Goal: Task Accomplishment & Management: Complete application form

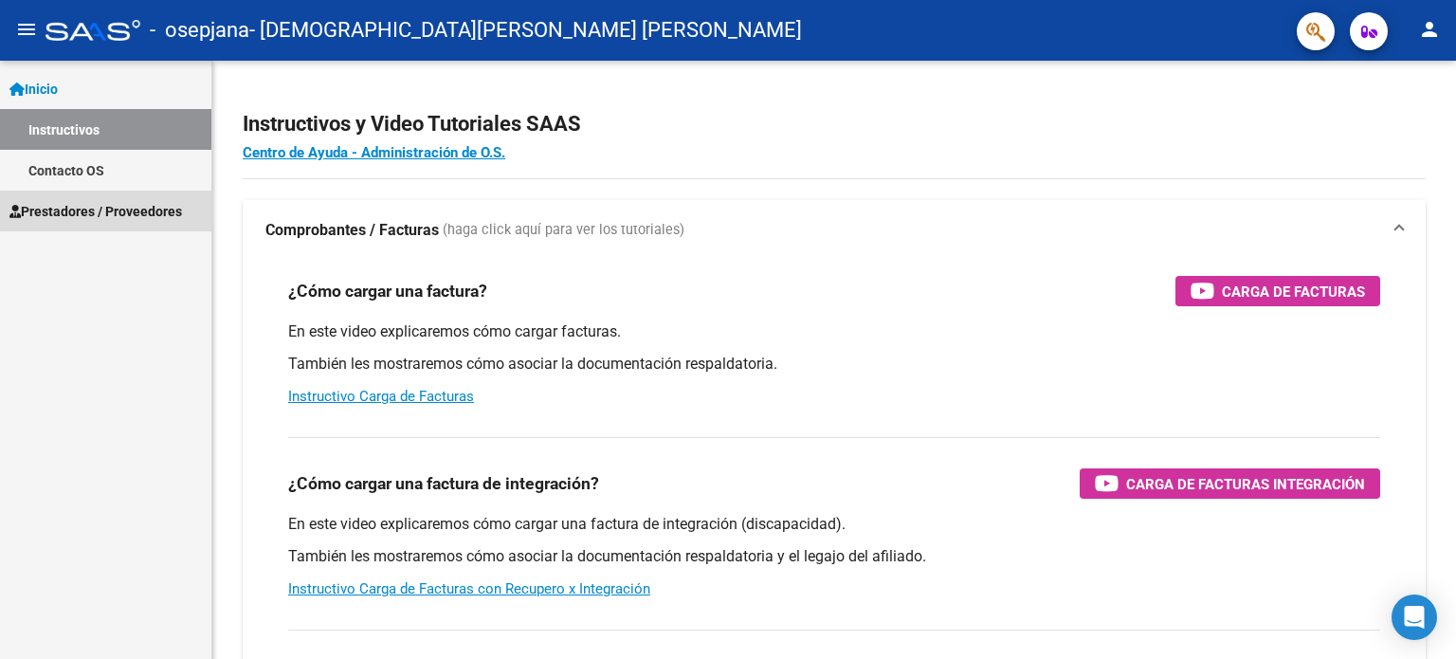
click at [152, 215] on span "Prestadores / Proveedores" at bounding box center [95, 211] width 172 height 21
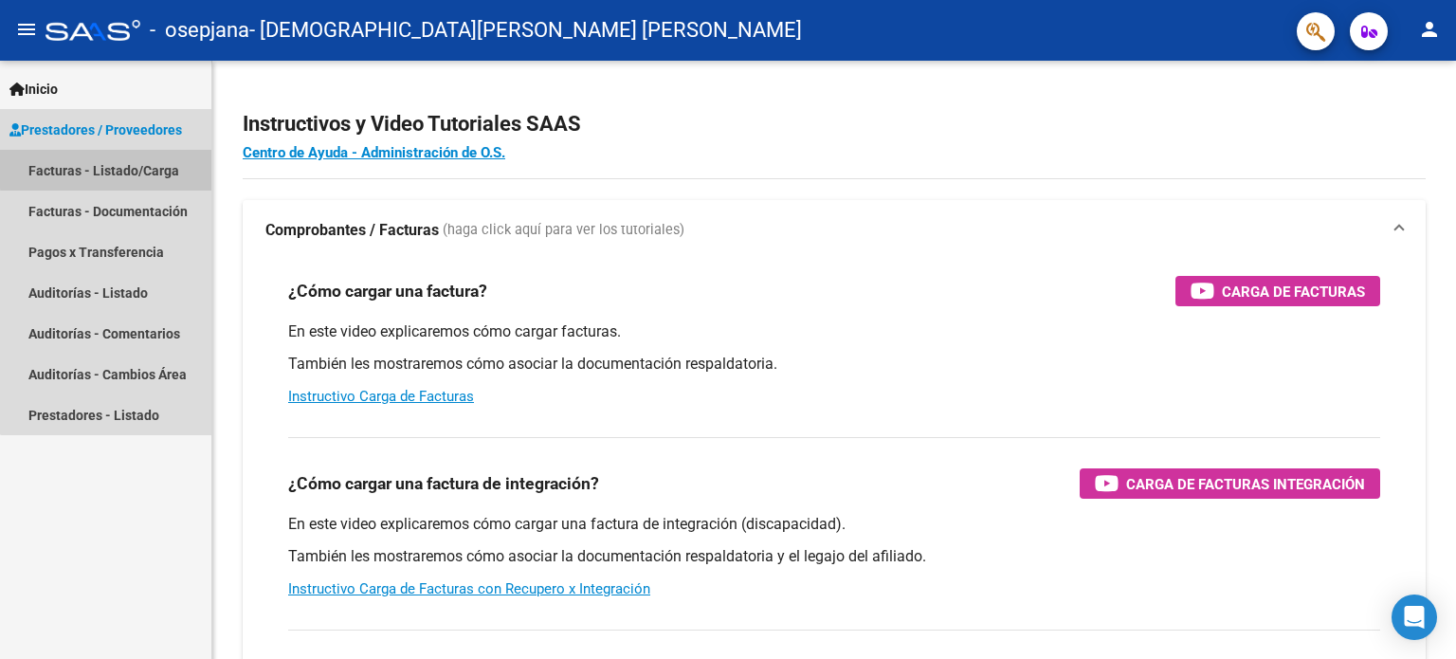
click at [153, 166] on link "Facturas - Listado/Carga" at bounding box center [105, 170] width 211 height 41
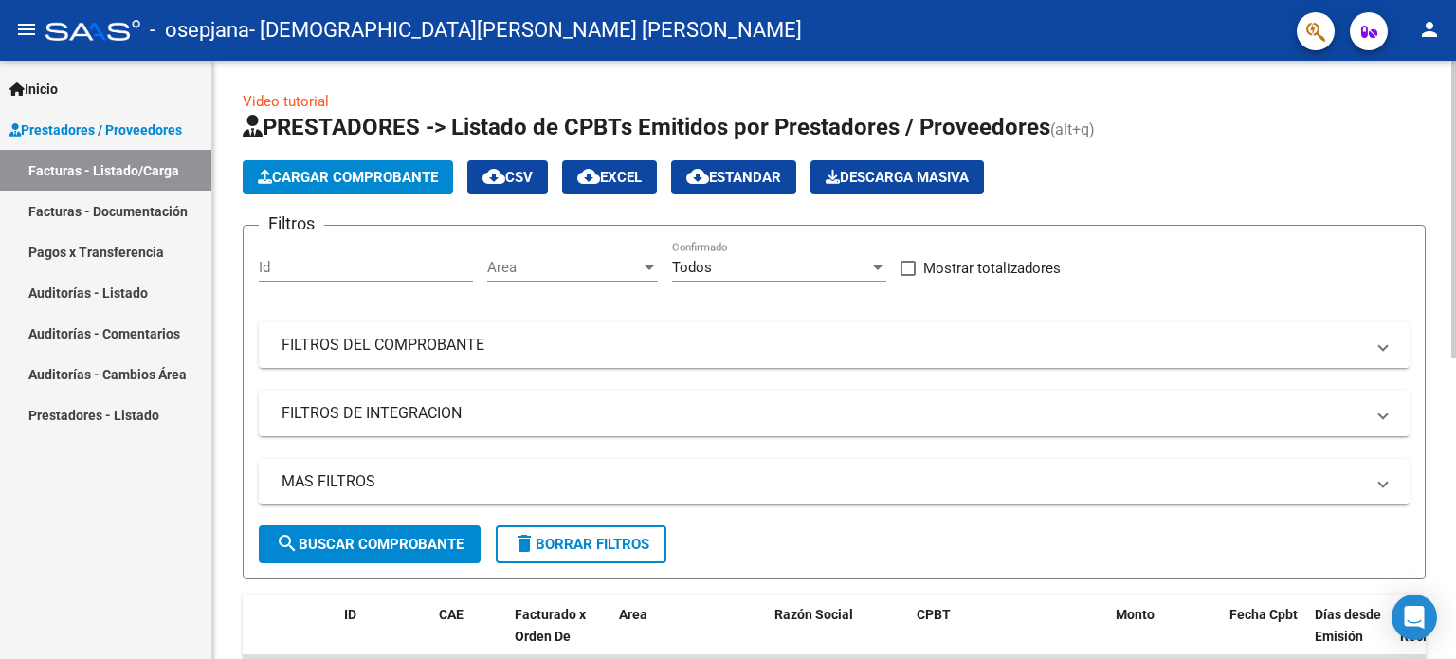
click at [397, 182] on span "Cargar Comprobante" at bounding box center [348, 177] width 180 height 17
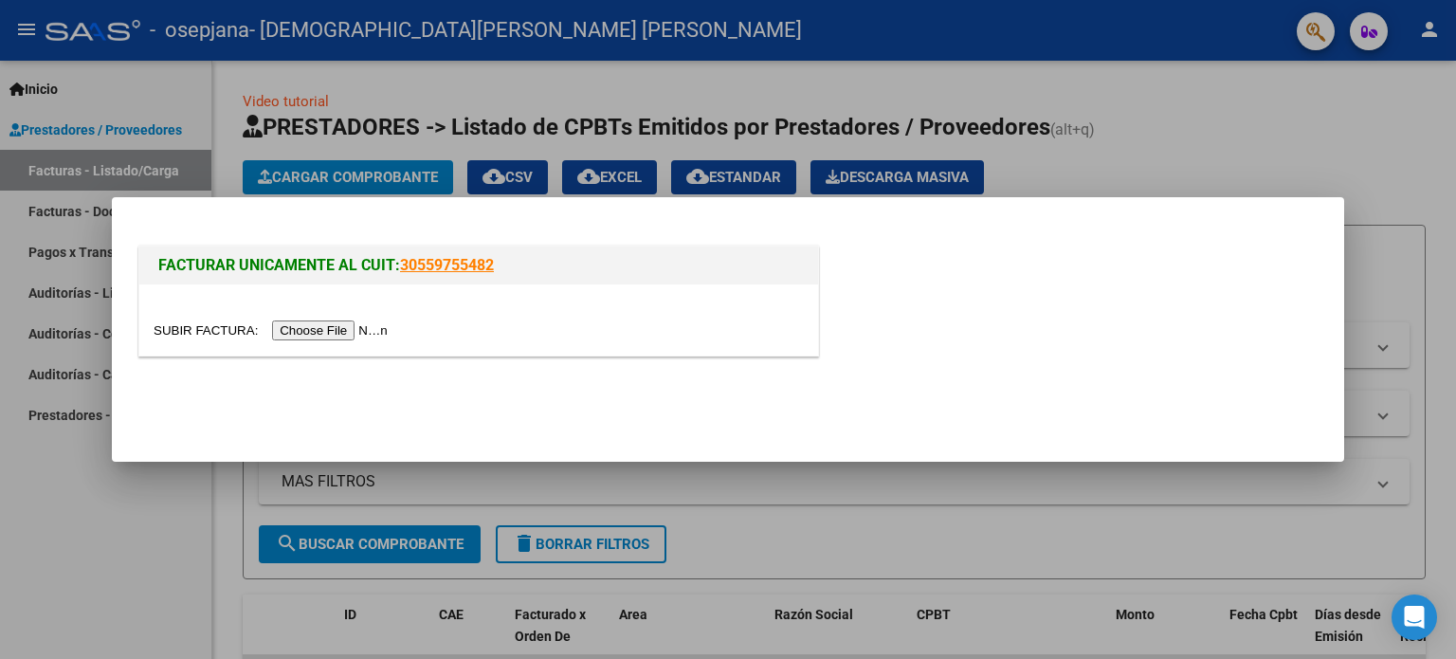
click at [352, 329] on input "file" at bounding box center [274, 330] width 240 height 20
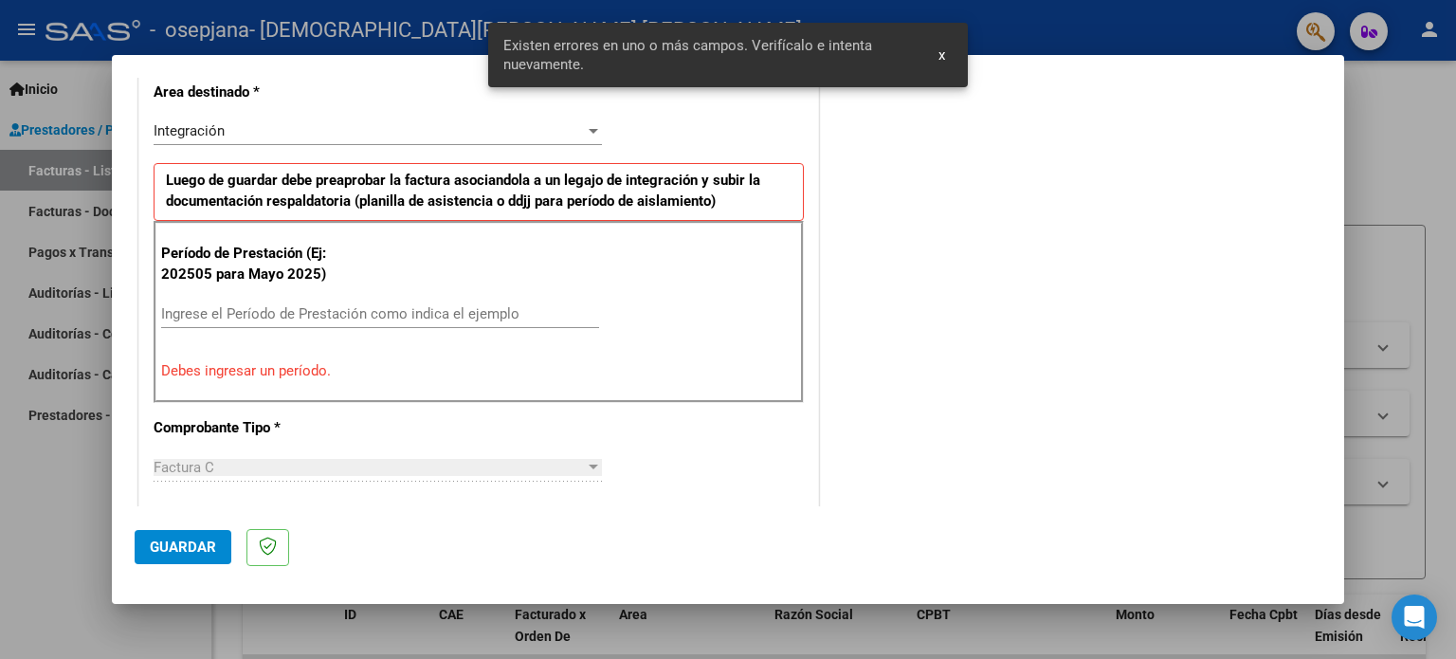
scroll to position [444, 0]
click at [345, 315] on input "Ingrese el Período de Prestación como indica el ejemplo" at bounding box center [380, 313] width 438 height 17
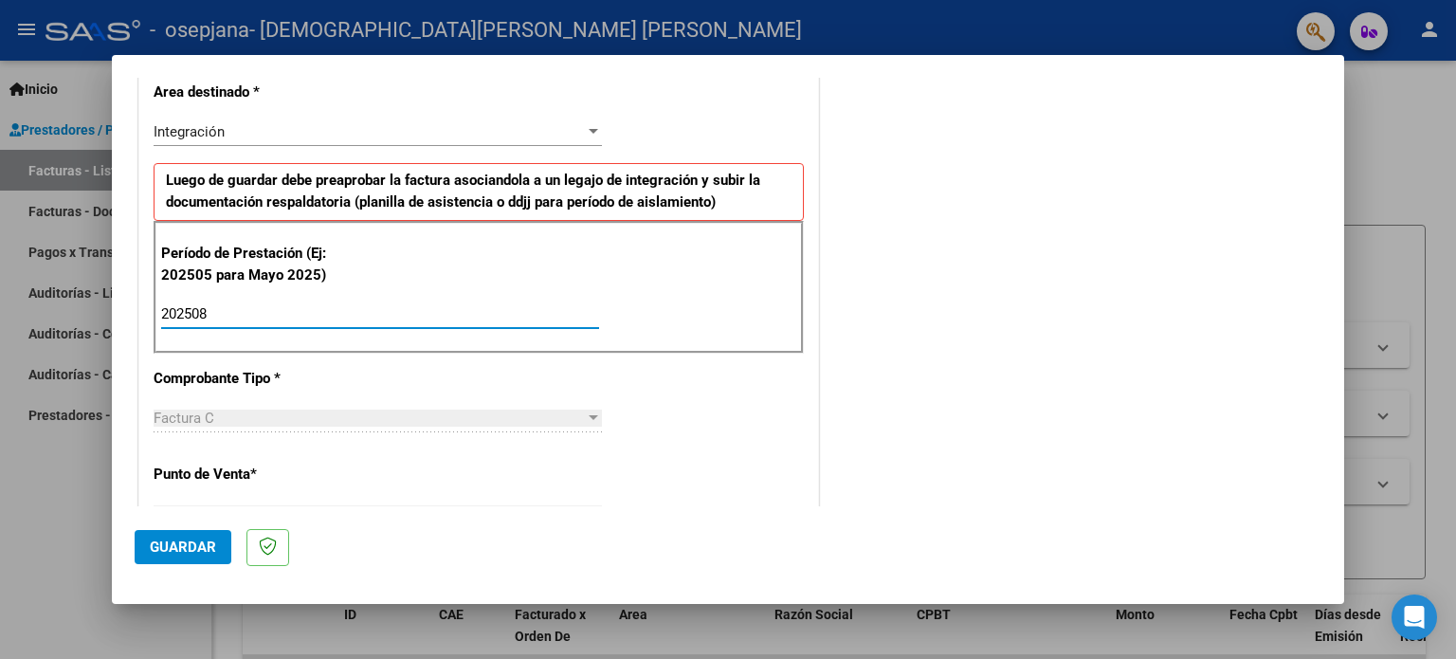
type input "202508"
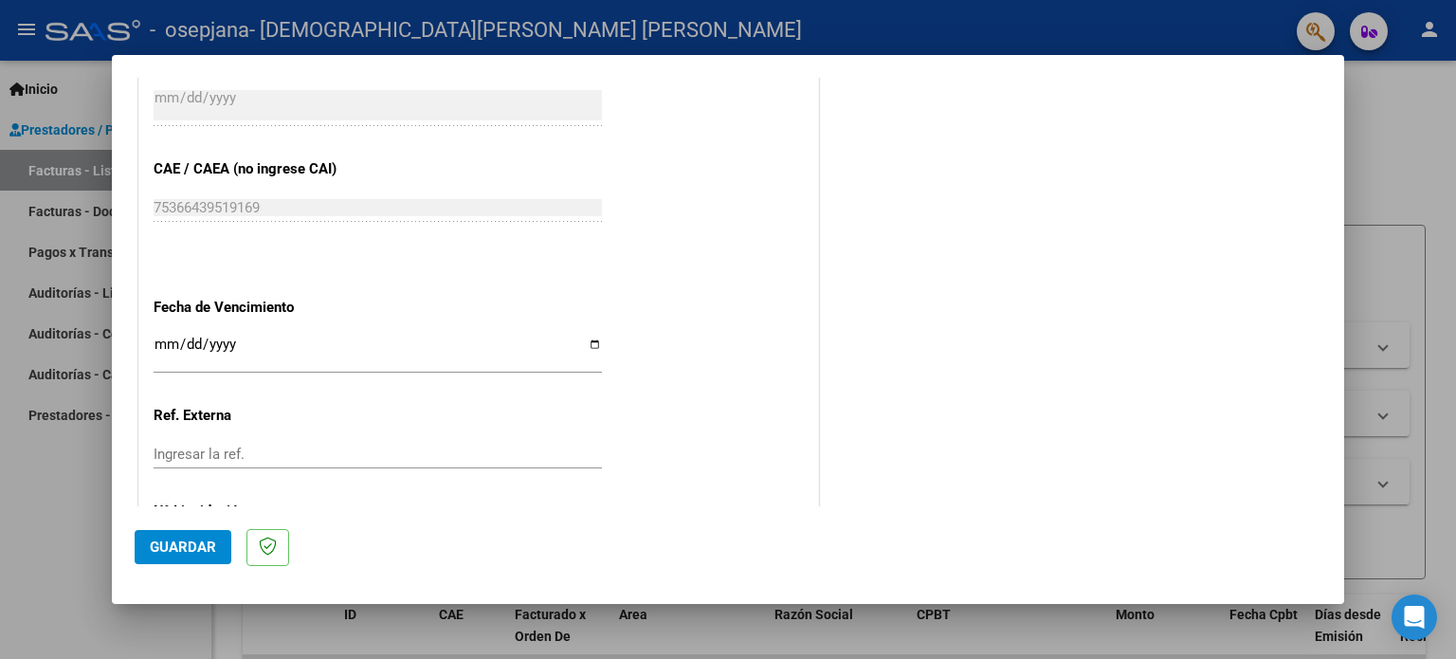
scroll to position [1145, 0]
click at [584, 338] on input "Ingresar la fecha" at bounding box center [378, 351] width 448 height 30
type input "[DATE]"
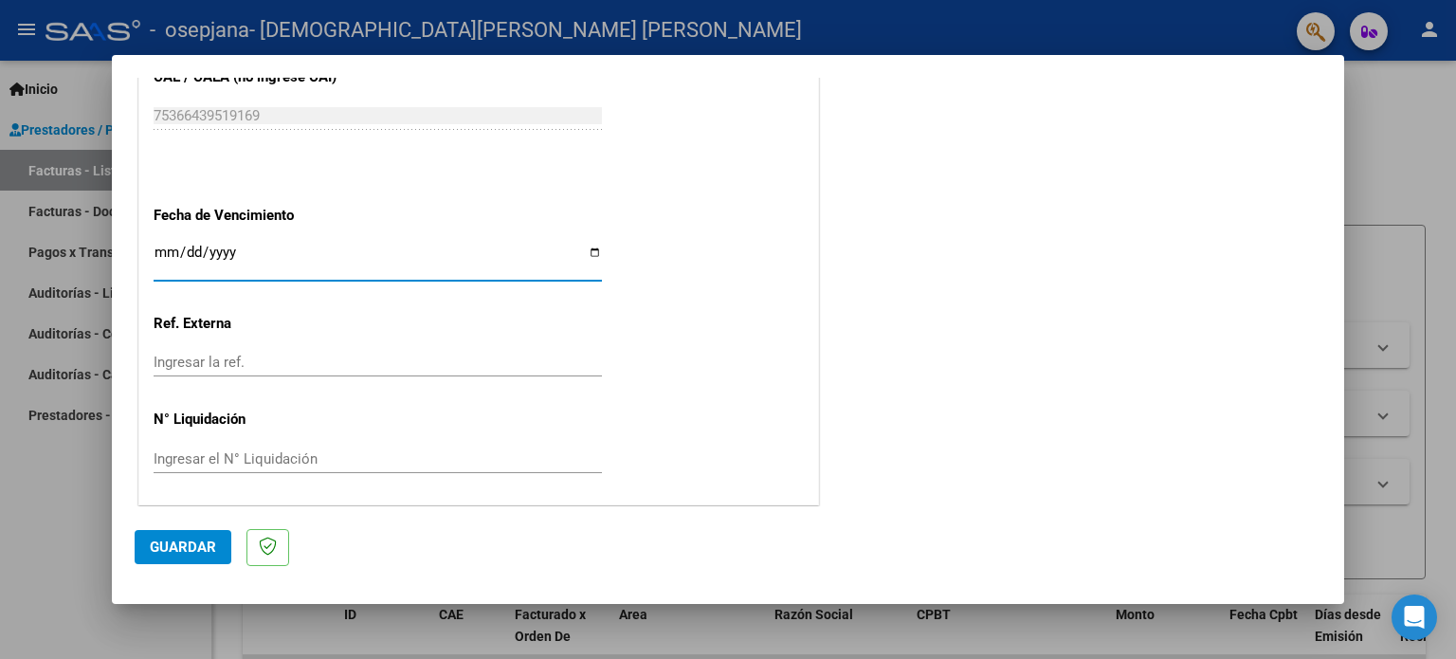
scroll to position [1237, 0]
click at [191, 541] on span "Guardar" at bounding box center [183, 546] width 66 height 17
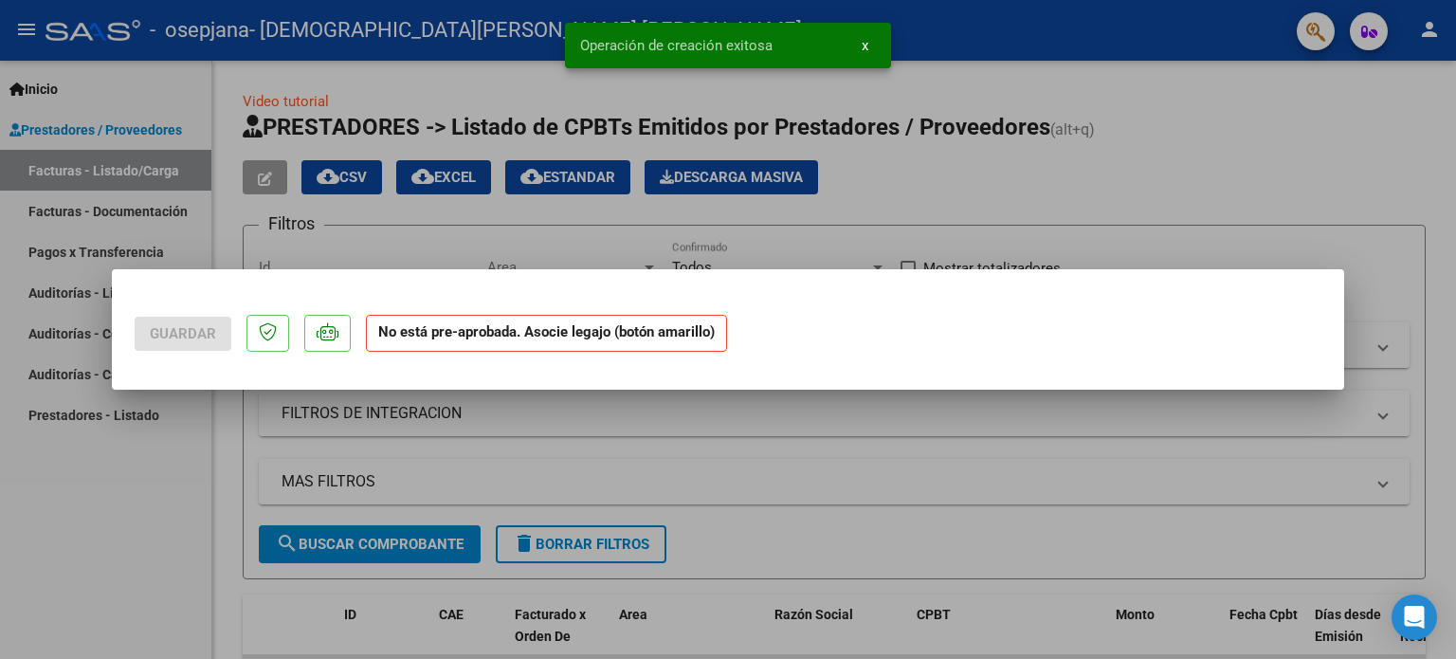
scroll to position [0, 0]
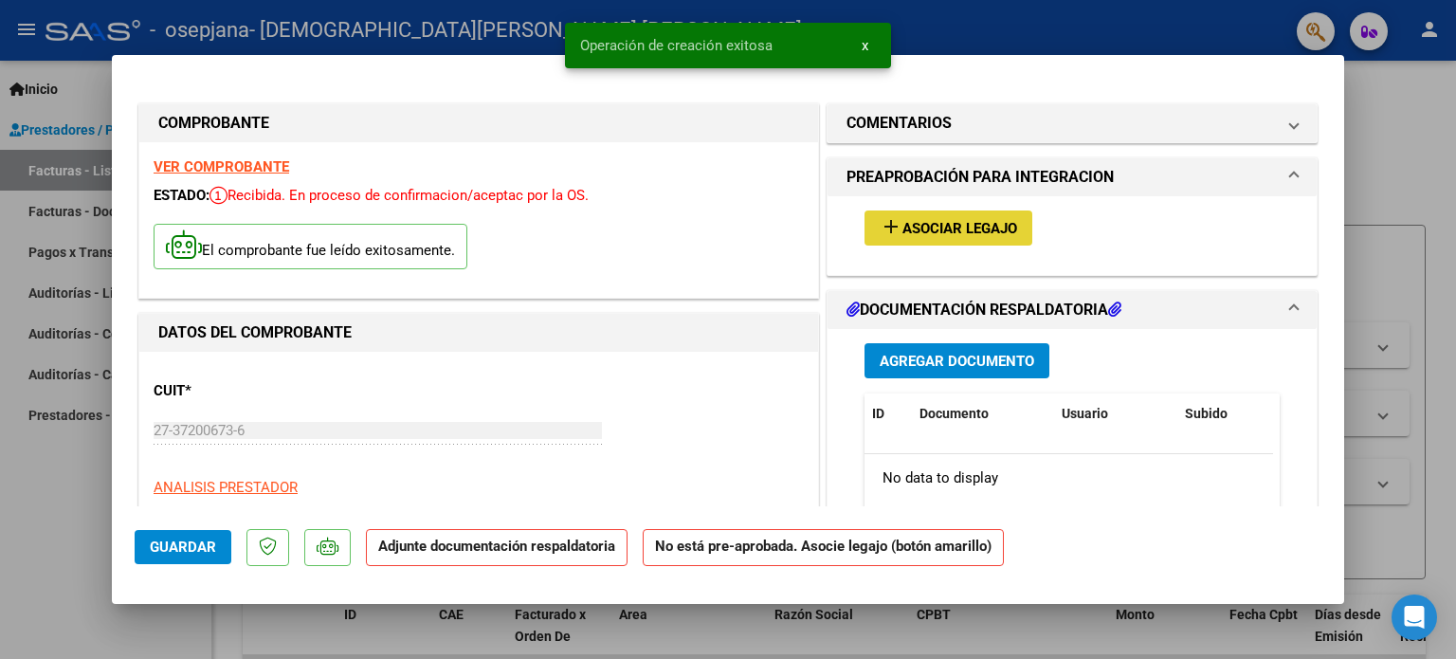
click at [974, 220] on span "Asociar Legajo" at bounding box center [959, 228] width 115 height 17
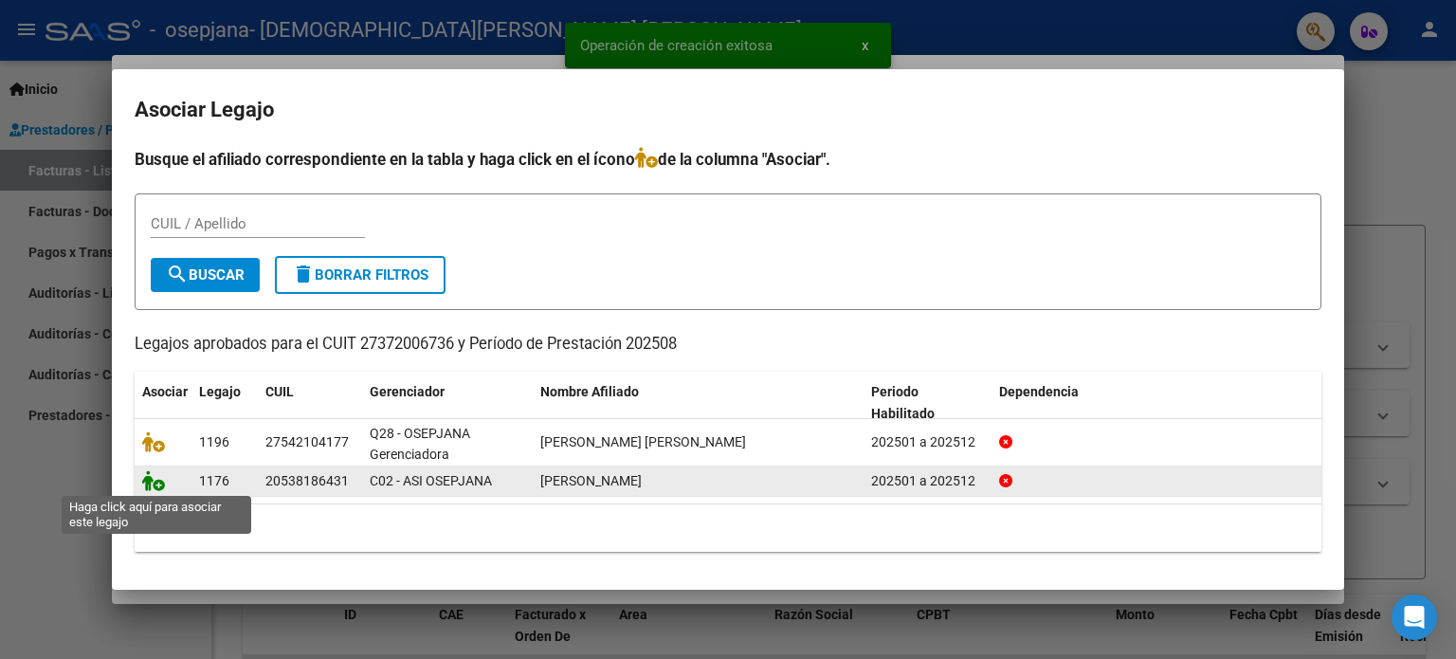
click at [154, 483] on icon at bounding box center [153, 480] width 23 height 21
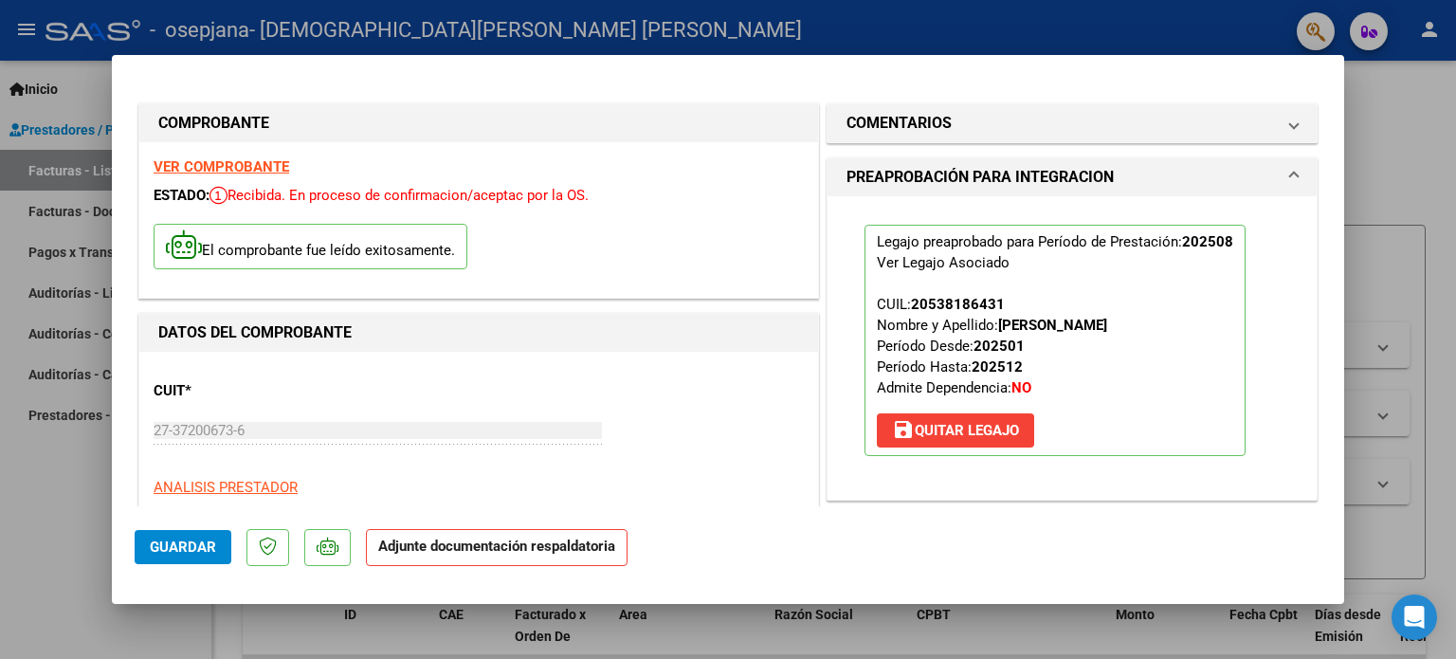
scroll to position [292, 0]
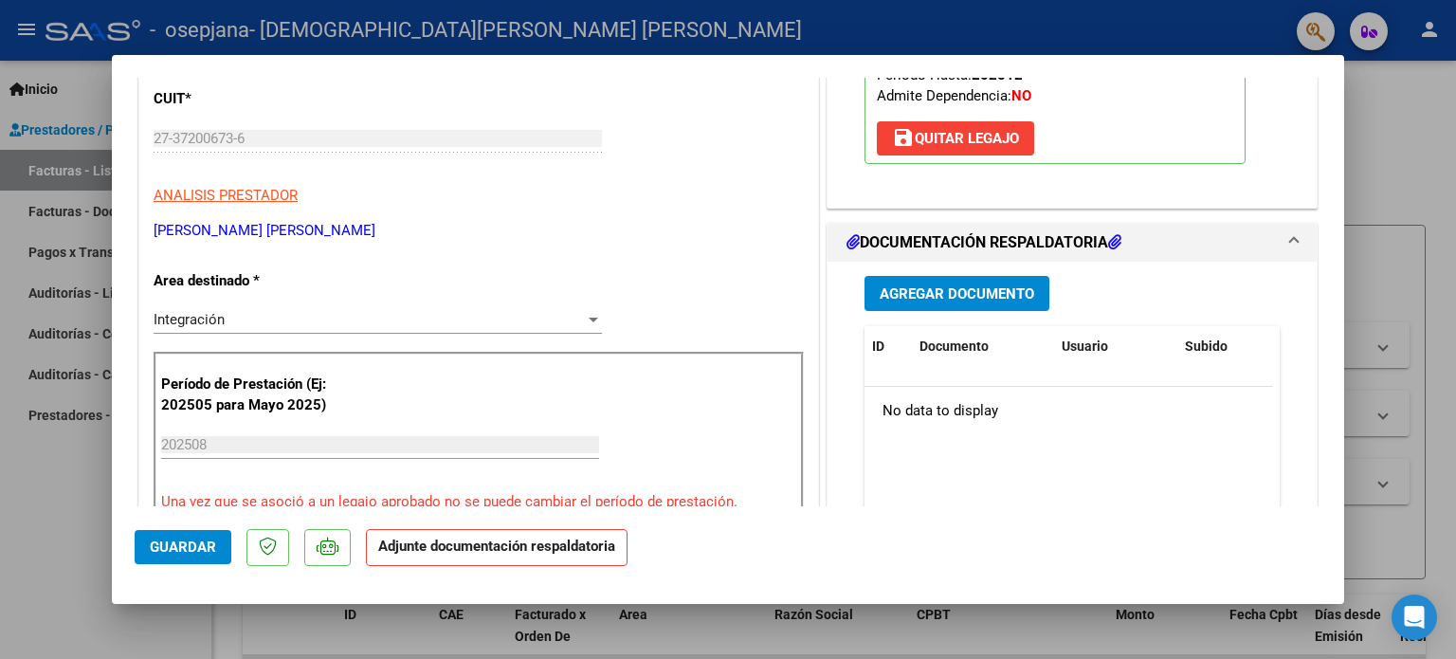
click at [959, 295] on span "Agregar Documento" at bounding box center [956, 293] width 154 height 17
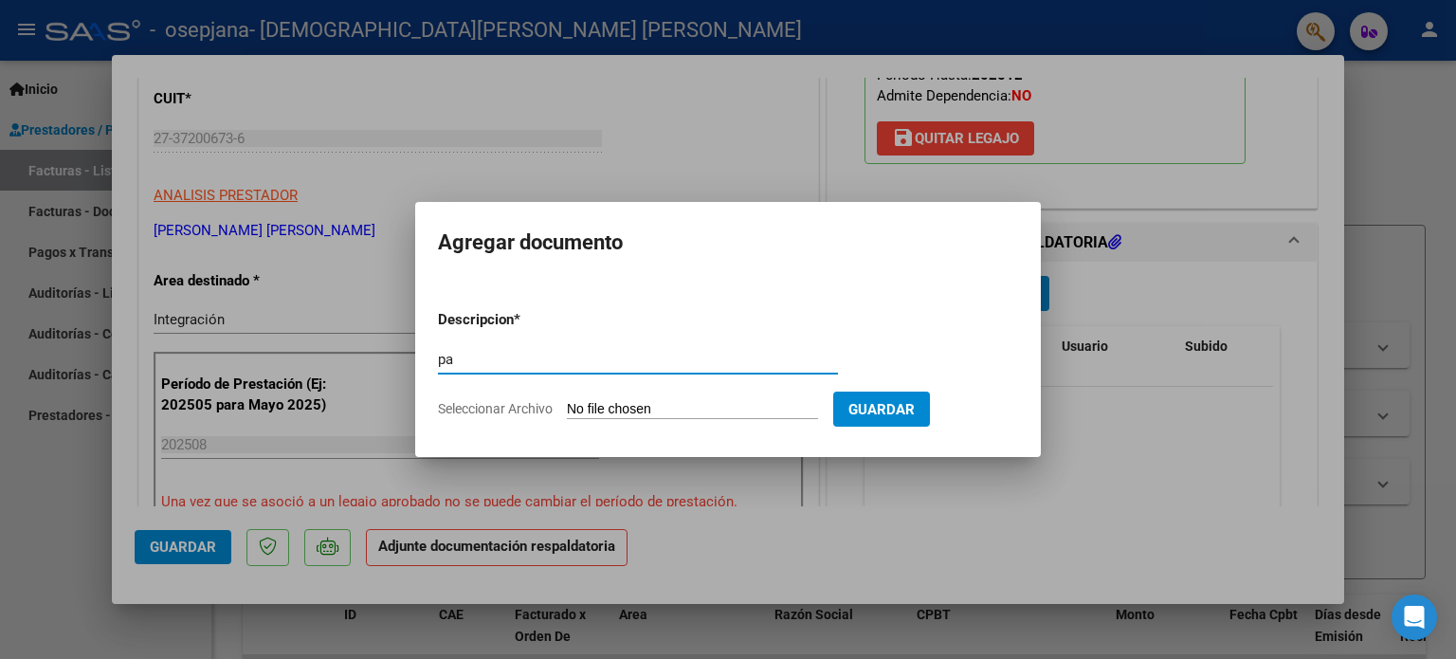
type input "pa"
click at [699, 405] on input "Seleccionar Archivo" at bounding box center [692, 410] width 251 height 18
type input "C:\fakepath\planilla agosto 2025.pdf"
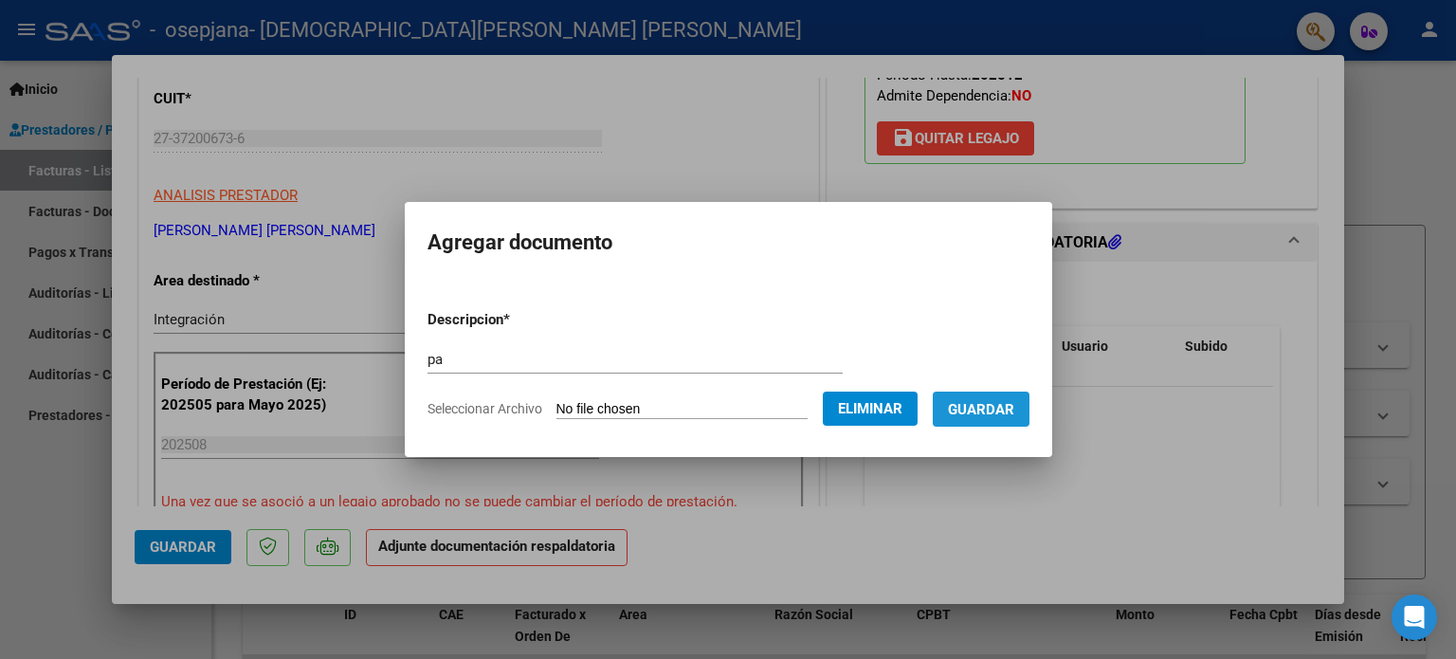
click at [1008, 411] on span "Guardar" at bounding box center [981, 409] width 66 height 17
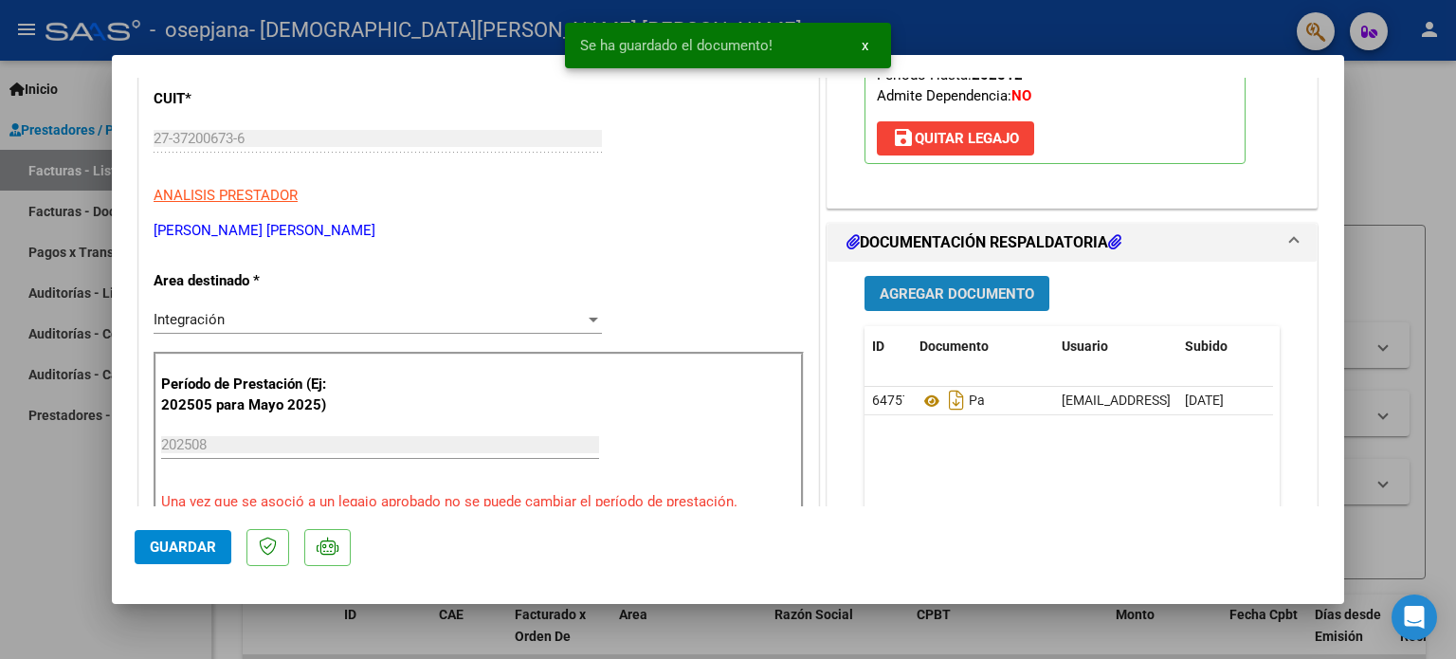
click at [951, 294] on span "Agregar Documento" at bounding box center [956, 293] width 154 height 17
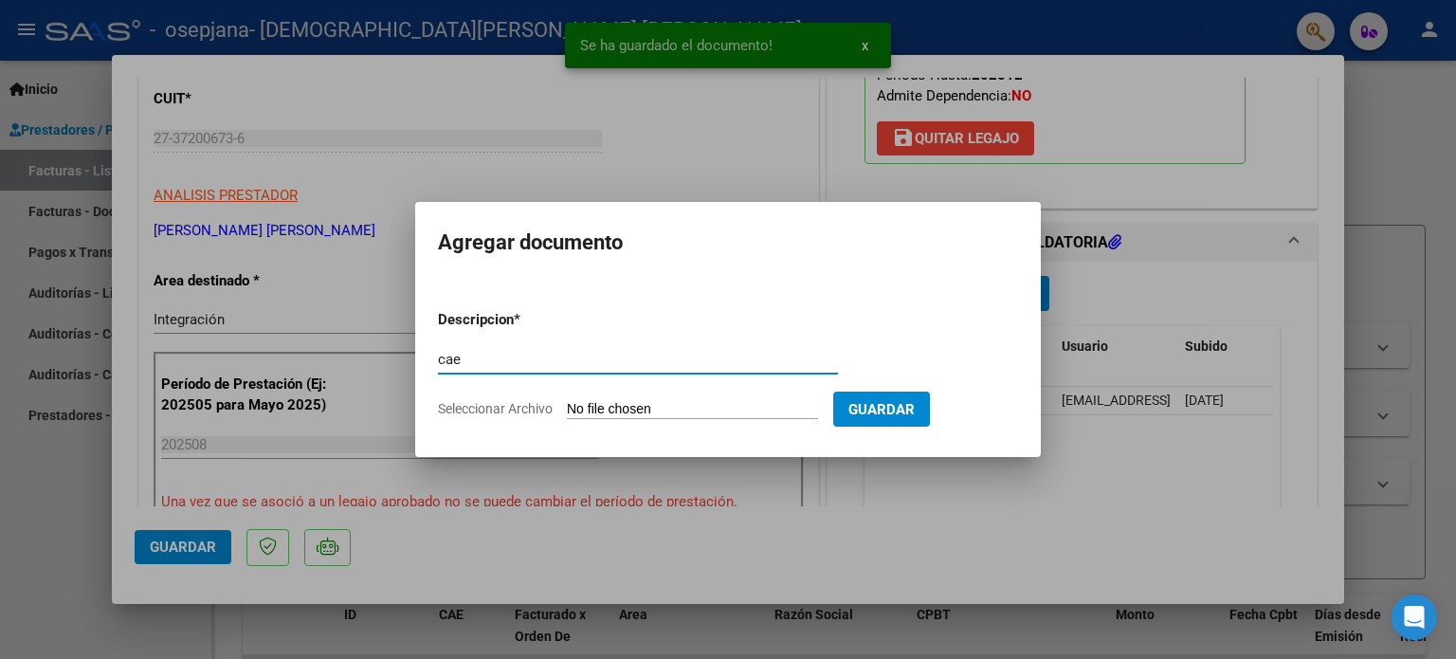
type input "cae"
click at [603, 416] on input "Seleccionar Archivo" at bounding box center [692, 410] width 251 height 18
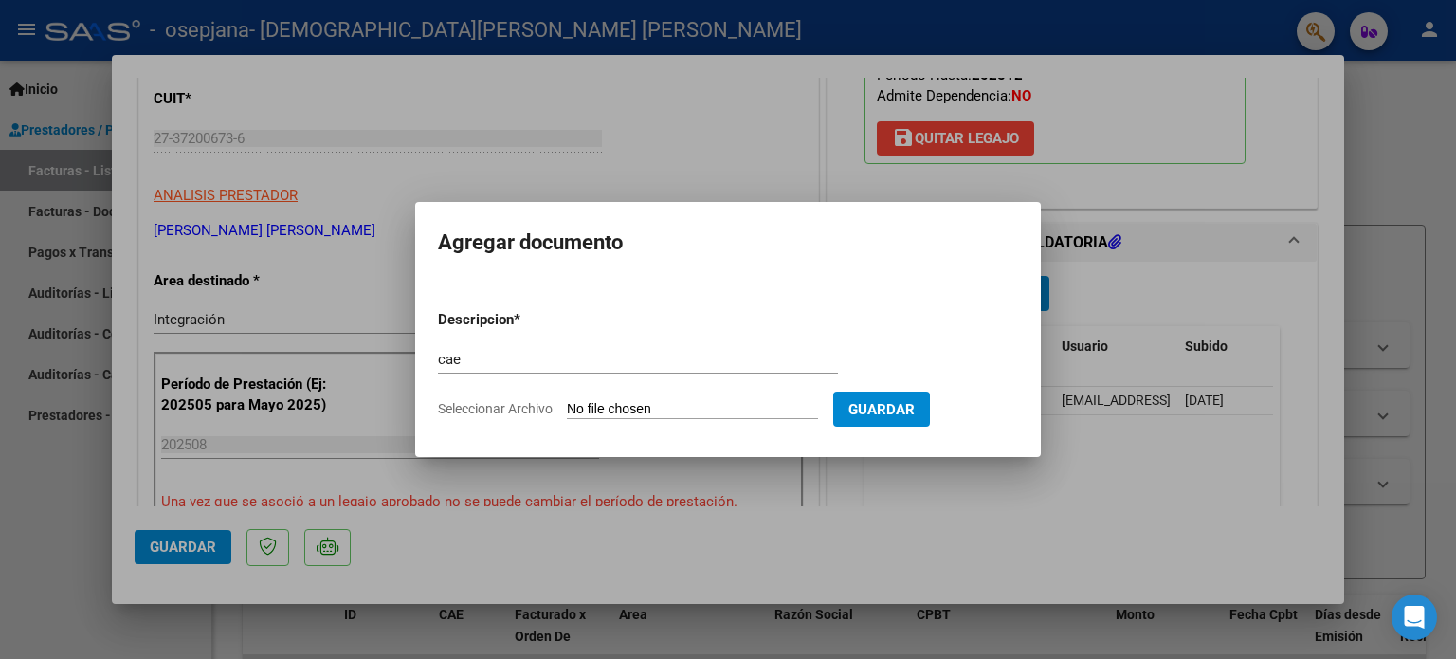
type input "C:\fakepath\CAE AGOSTO.pdf"
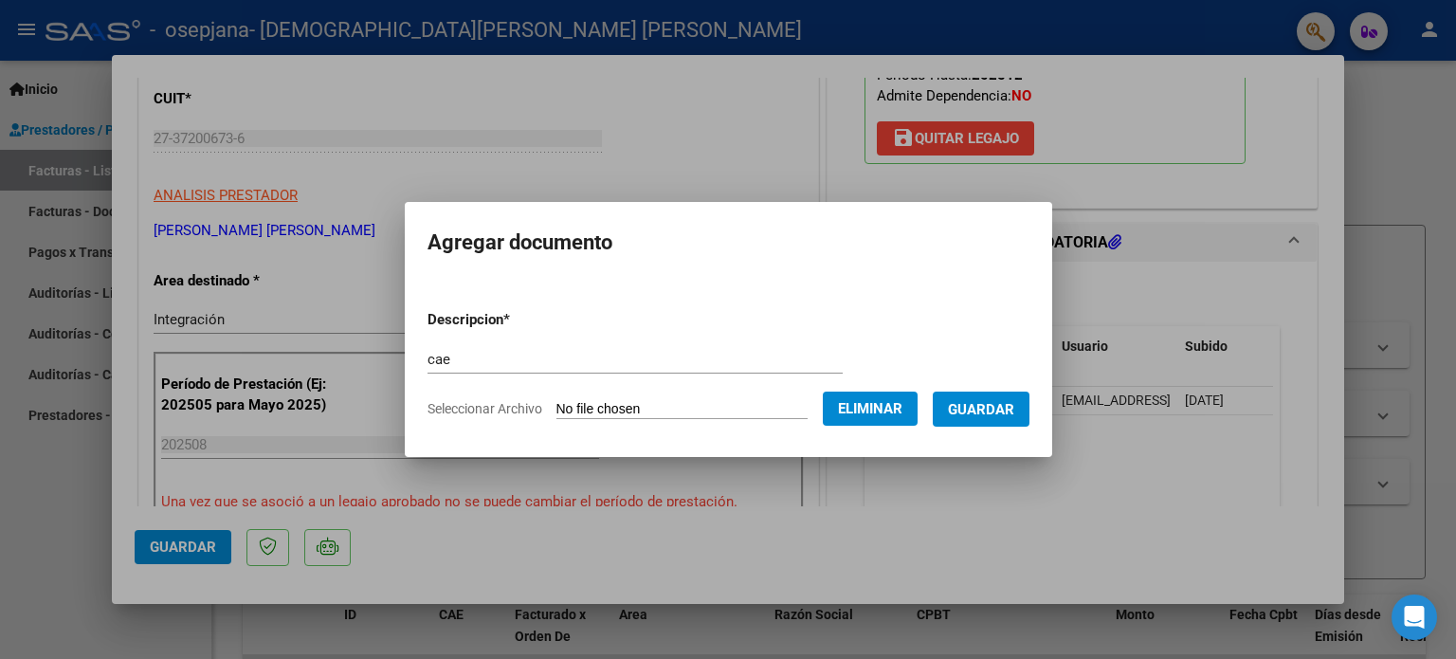
click at [990, 413] on span "Guardar" at bounding box center [981, 409] width 66 height 17
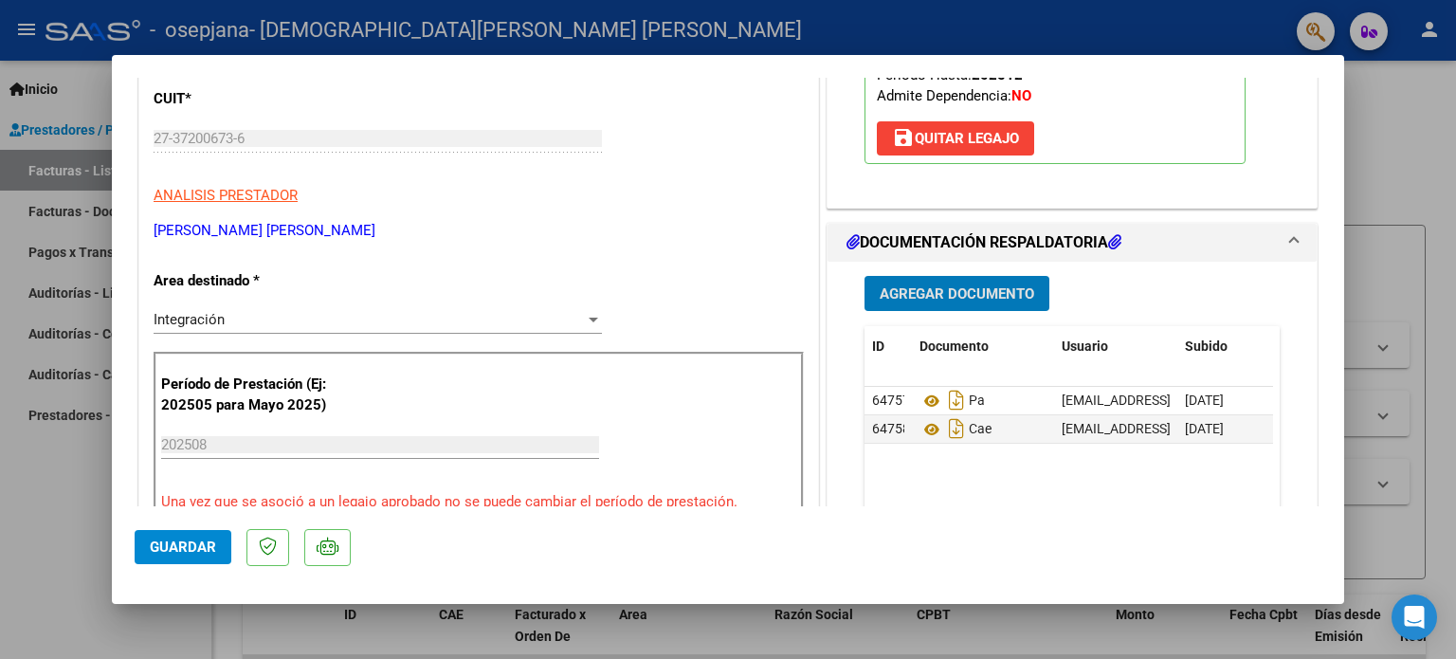
click at [182, 538] on span "Guardar" at bounding box center [183, 546] width 66 height 17
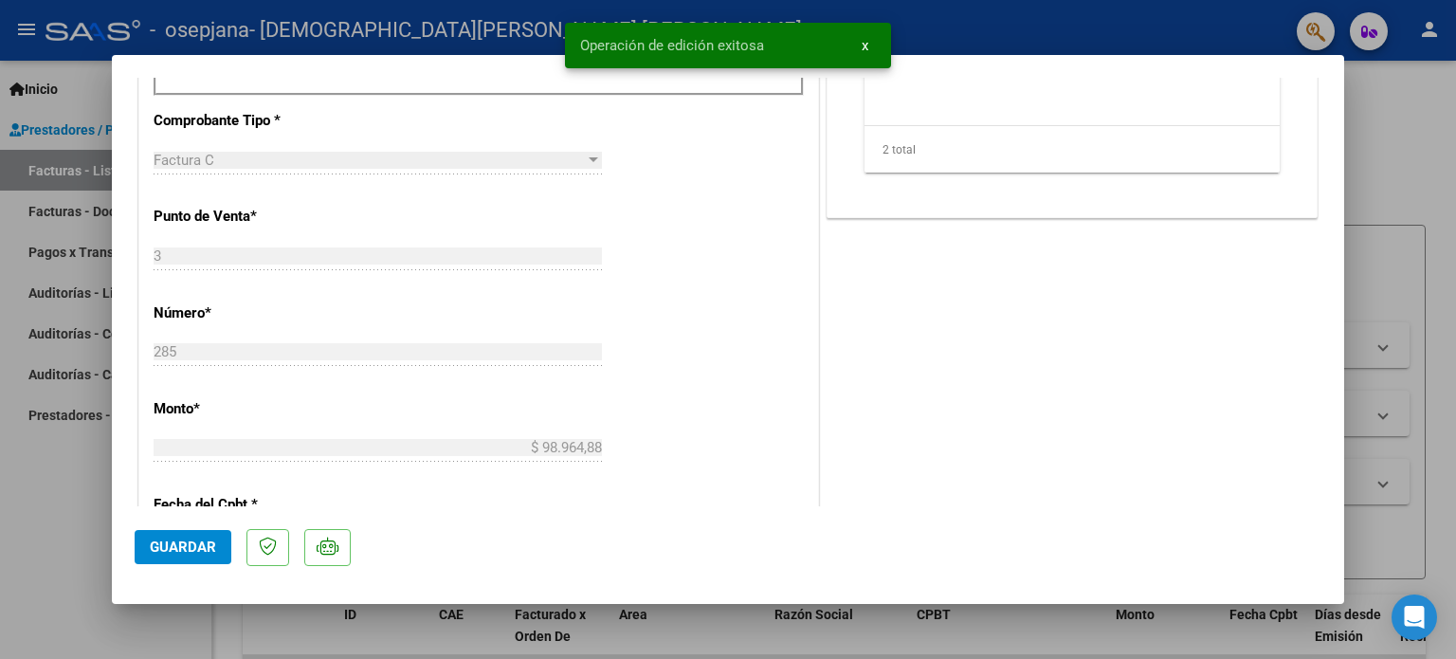
scroll to position [731, 0]
click at [1391, 130] on div at bounding box center [728, 329] width 1456 height 659
type input "$ 0,00"
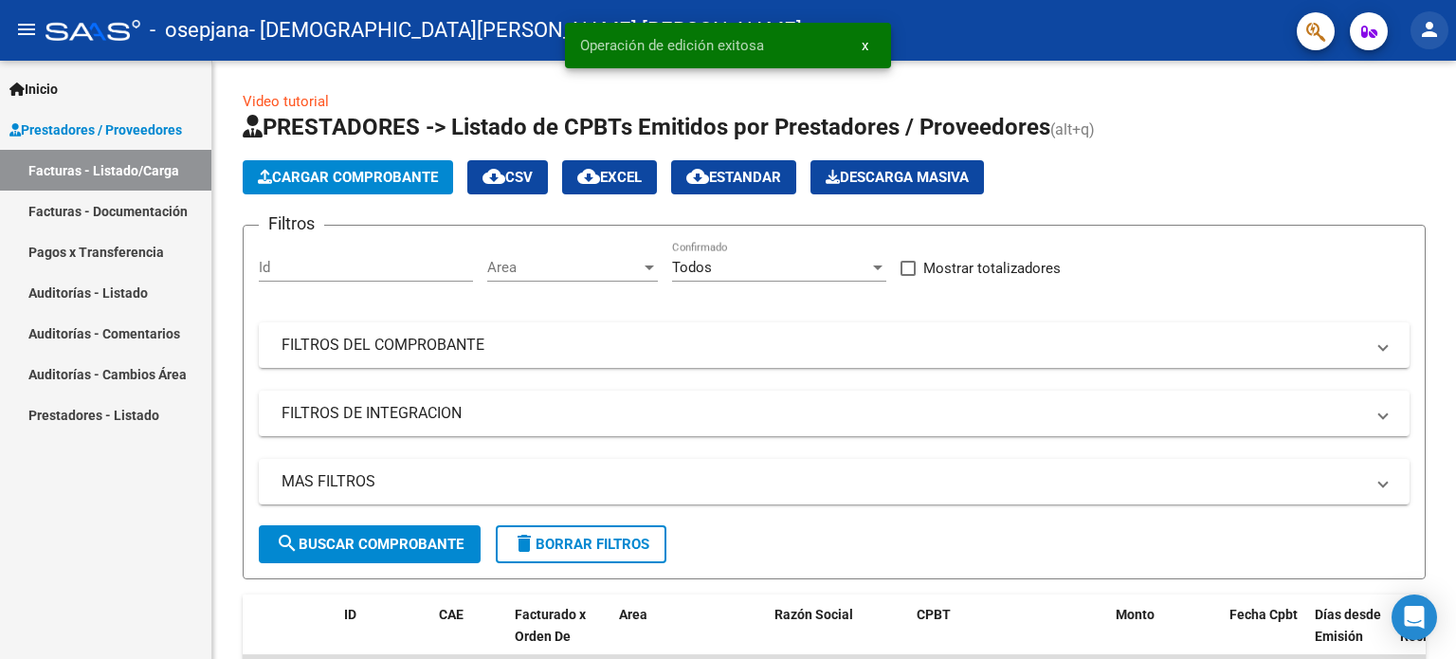
click at [1435, 22] on mat-icon "person" at bounding box center [1429, 29] width 23 height 23
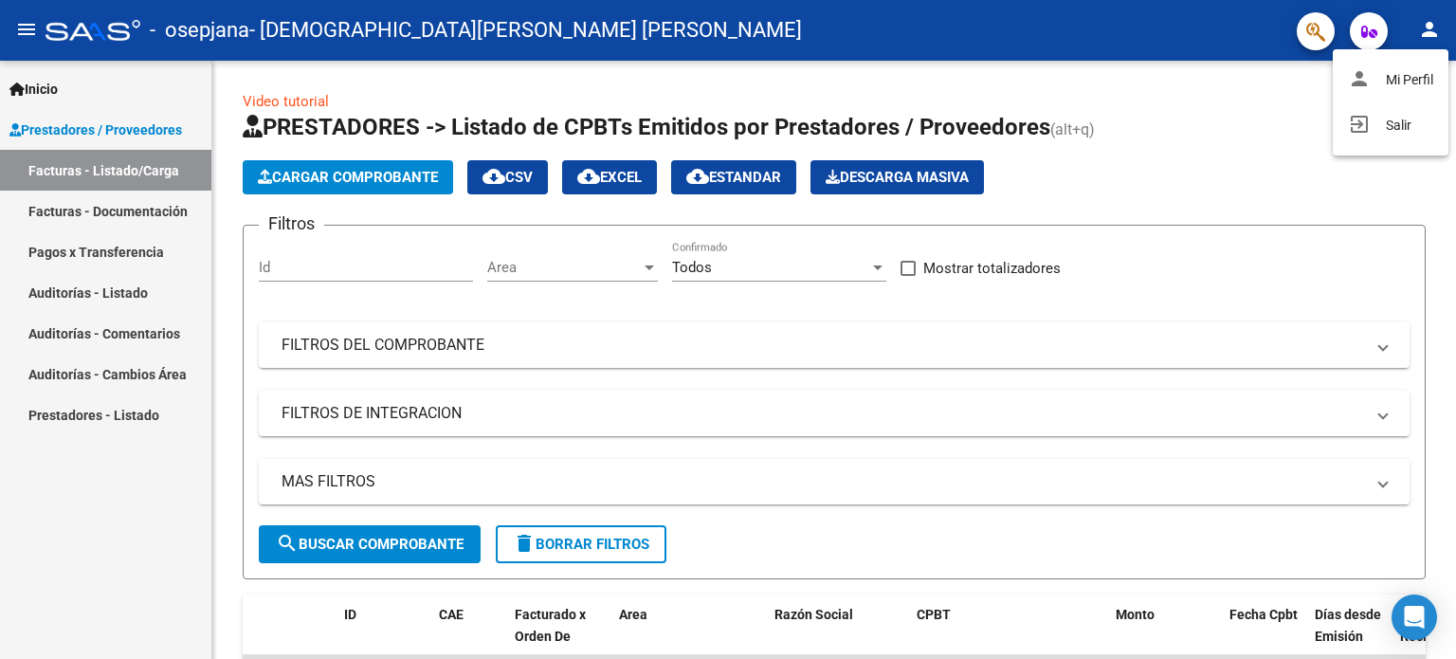
click at [94, 211] on div at bounding box center [728, 329] width 1456 height 659
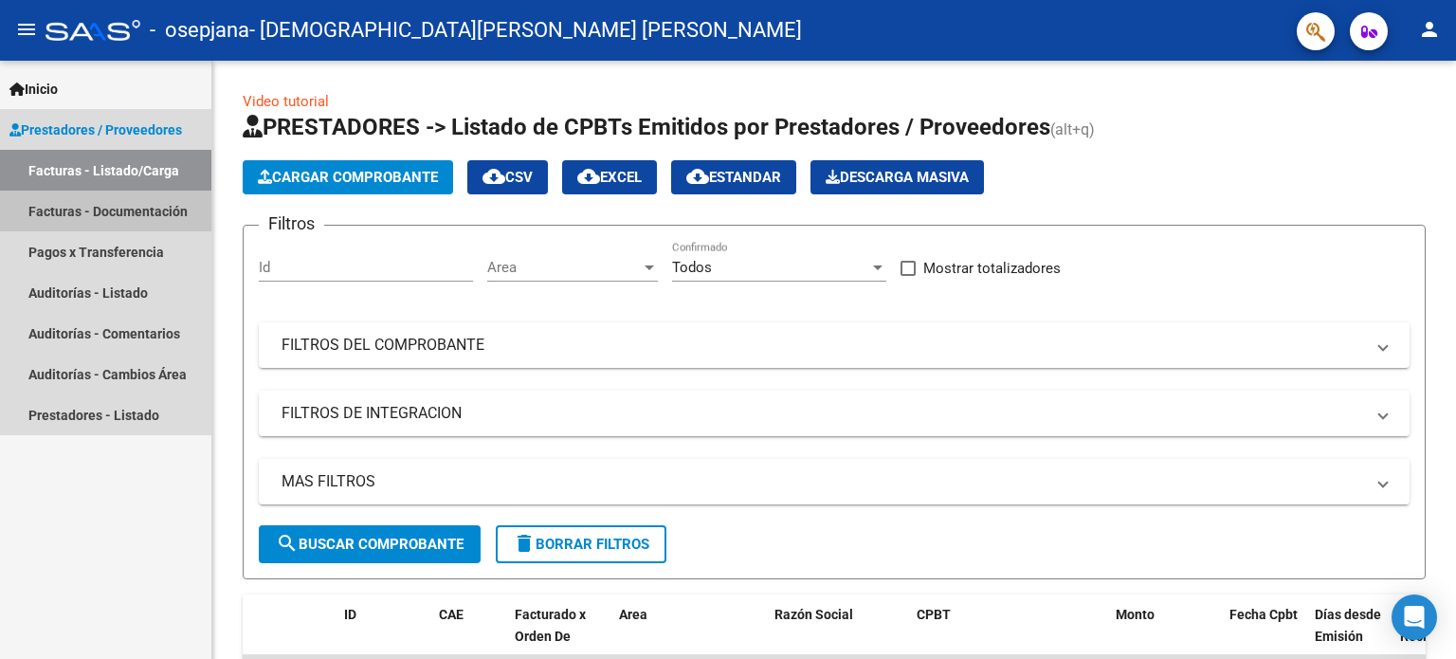
click at [94, 211] on link "Facturas - Documentación" at bounding box center [105, 210] width 211 height 41
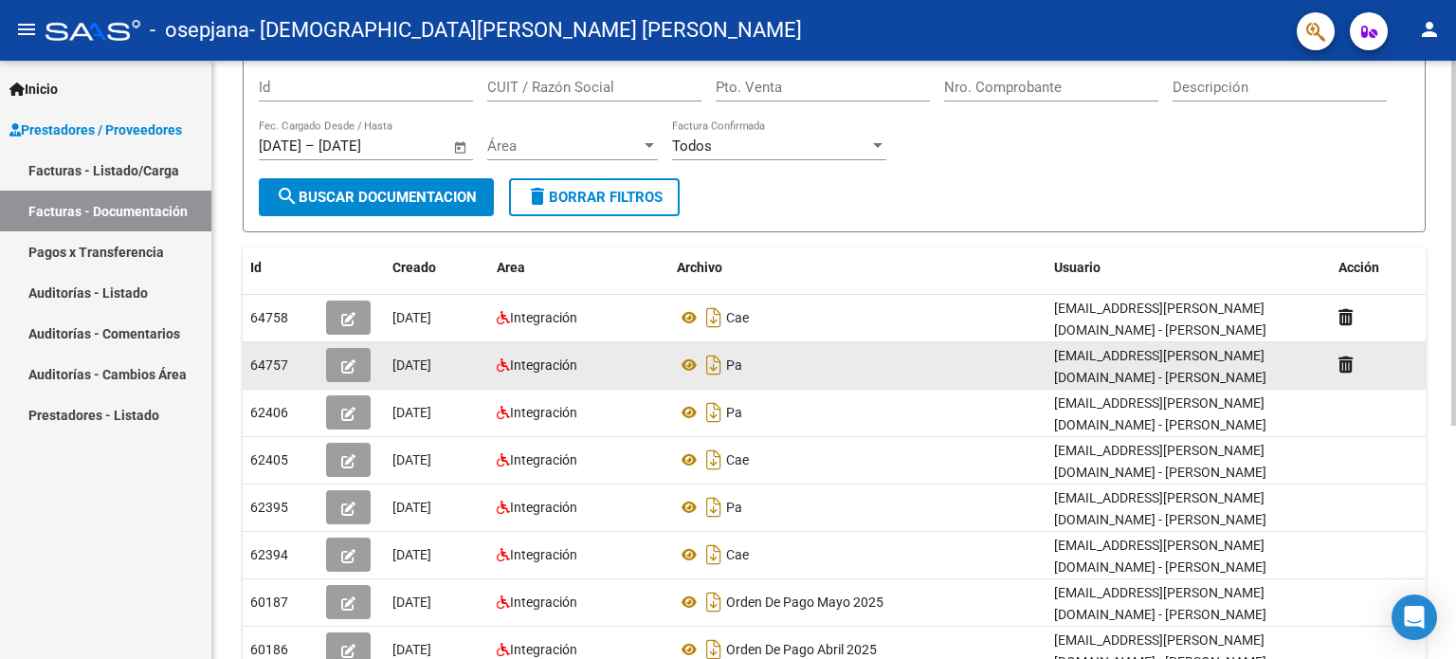
scroll to position [158, 0]
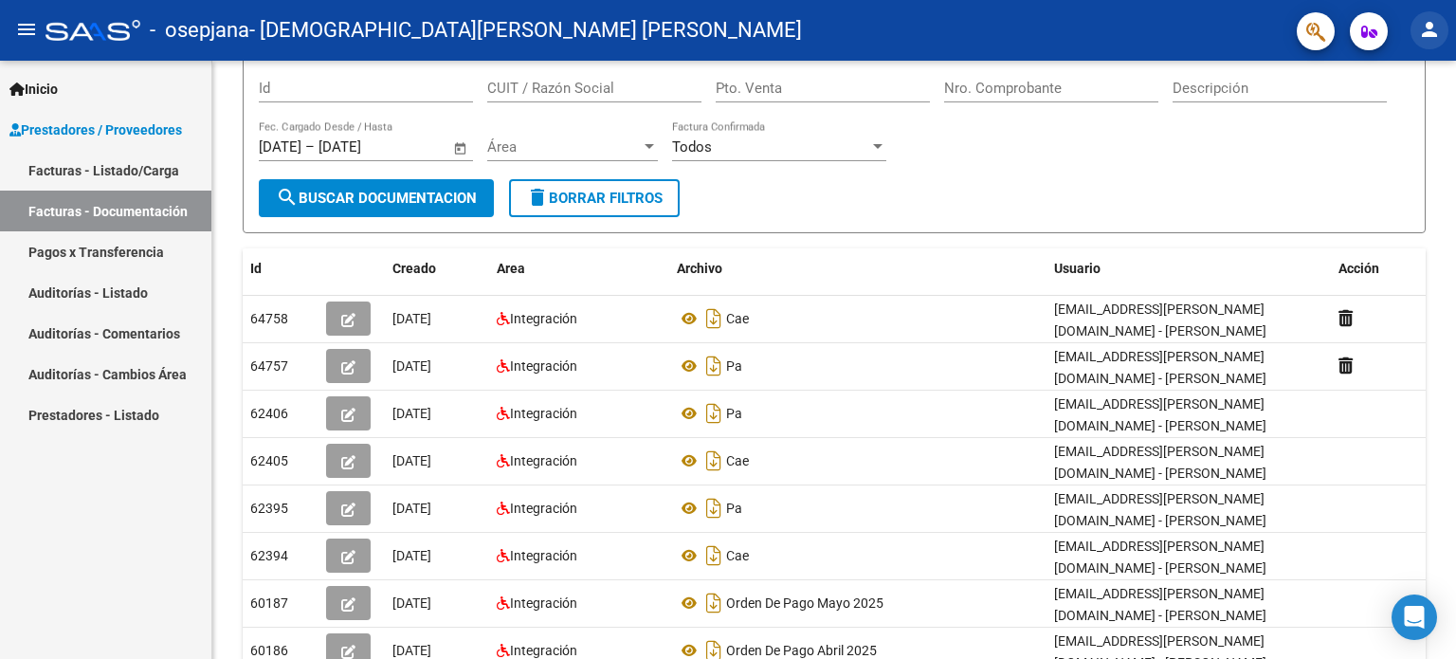
click at [1423, 41] on button "person" at bounding box center [1429, 30] width 38 height 38
click at [1384, 128] on button "exit_to_app Salir" at bounding box center [1390, 124] width 116 height 45
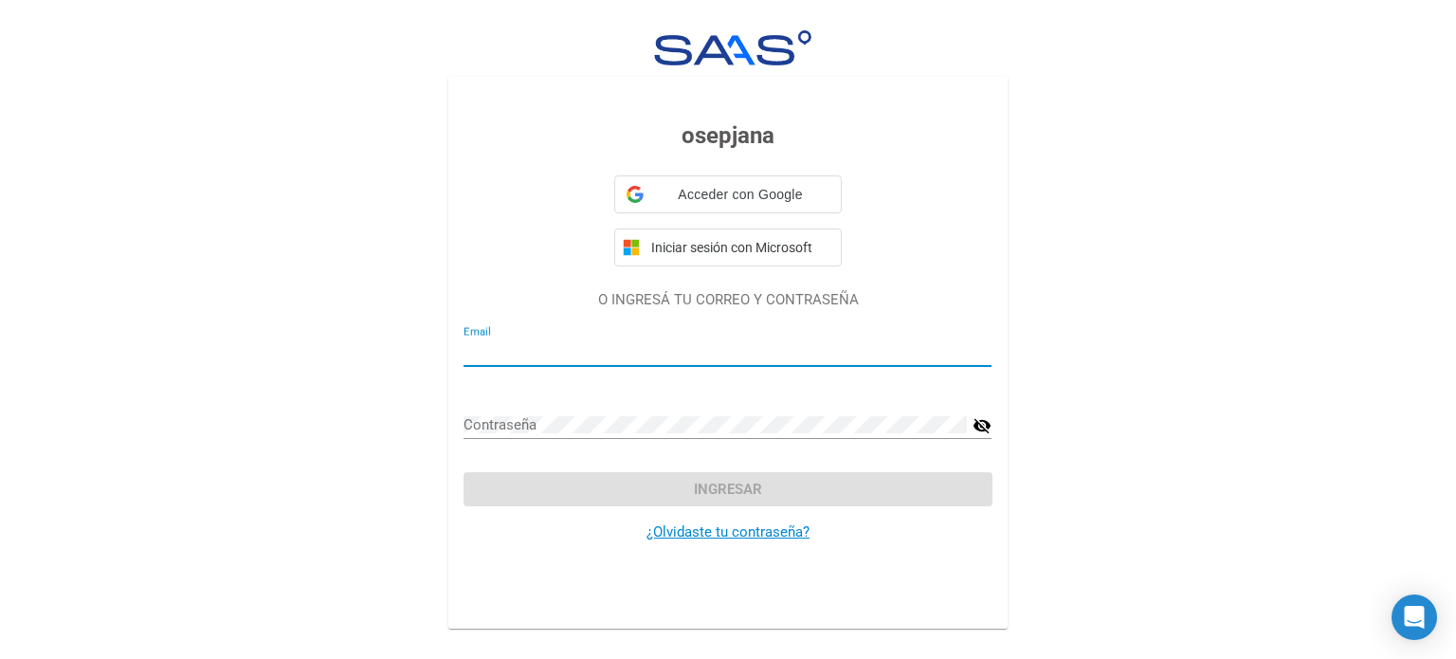
type input "[EMAIL_ADDRESS][PERSON_NAME][DOMAIN_NAME]"
